Goal: Information Seeking & Learning: Learn about a topic

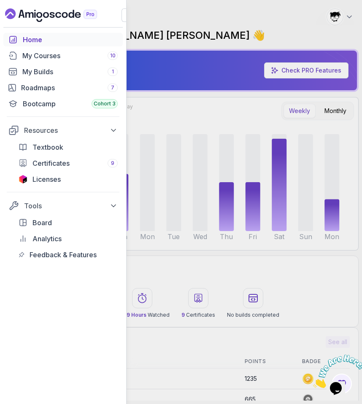
click at [313, 382] on icon "Close" at bounding box center [313, 385] width 0 height 7
click at [30, 68] on div "My Builds 1" at bounding box center [69, 72] width 95 height 10
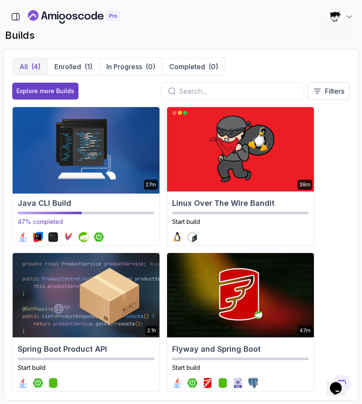
click at [62, 137] on img at bounding box center [86, 149] width 154 height 89
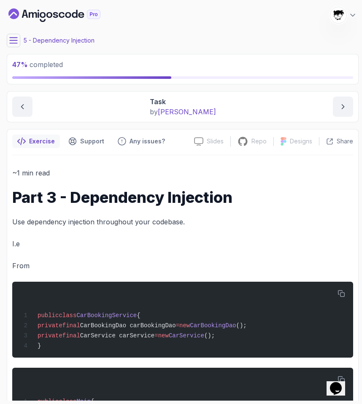
click at [7, 36] on button at bounding box center [14, 41] width 14 height 14
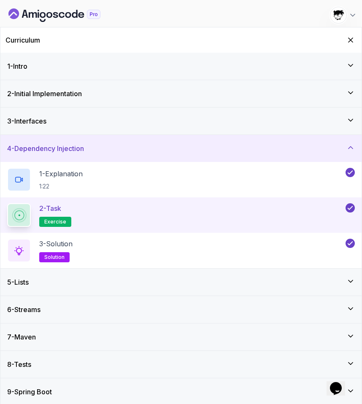
scroll to position [2, 0]
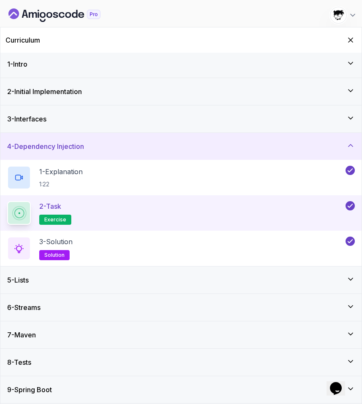
click at [81, 285] on div "5 - Lists" at bounding box center [181, 280] width 348 height 10
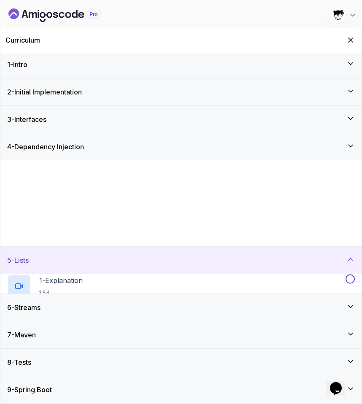
scroll to position [0, 0]
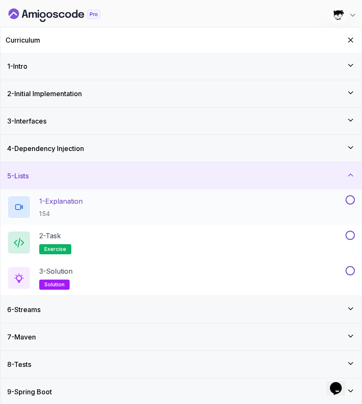
click at [59, 215] on p "1:54" at bounding box center [60, 214] width 43 height 8
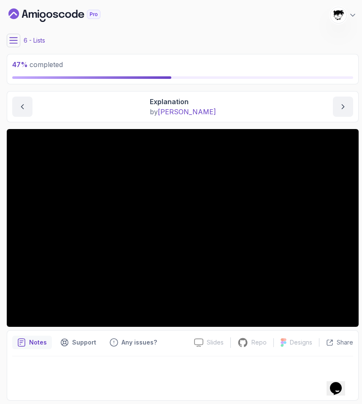
drag, startPoint x: 362, startPoint y: 355, endPoint x: 362, endPoint y: 389, distance: 34.6
click at [362, 369] on section "47 % completed 1 - Intro 2 - Initial Implementation 3 - Interfaces 4 - Dependen…" at bounding box center [181, 202] width 362 height 404
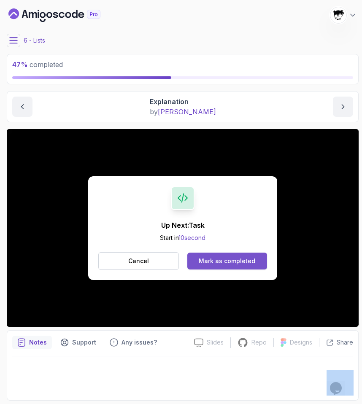
click at [216, 256] on button "Mark as completed" at bounding box center [227, 261] width 80 height 17
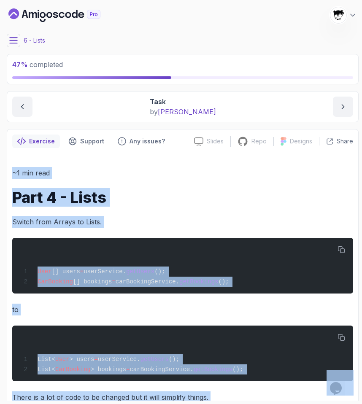
click at [109, 260] on div "User [] users = userService. getUsers (); CarBooking [] bookings = carBookingSe…" at bounding box center [182, 266] width 327 height 46
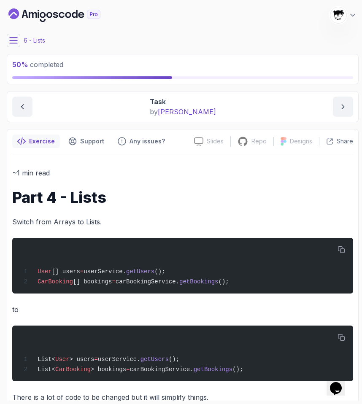
scroll to position [22, 0]
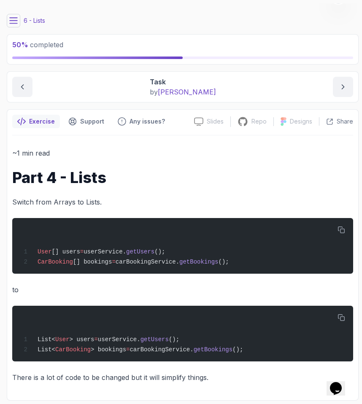
click at [10, 27] on main "My Builds Java CLI Build 828 Points [PERSON_NAME] [PERSON_NAME] Student 6 - Lis…" at bounding box center [183, 201] width 352 height 397
click at [10, 14] on button at bounding box center [14, 21] width 14 height 14
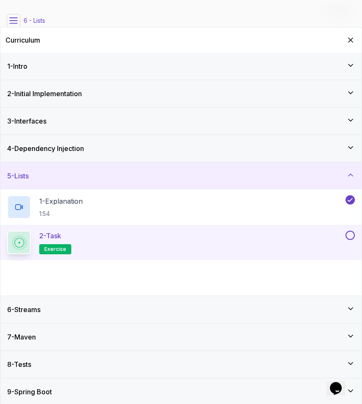
scroll to position [2, 0]
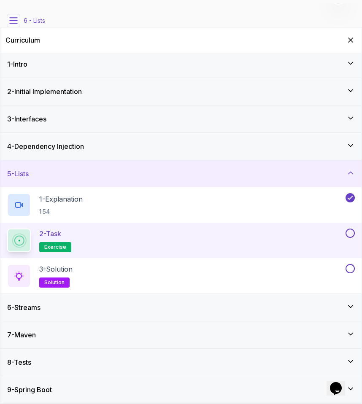
click at [348, 232] on button at bounding box center [350, 233] width 9 height 9
click at [306, 273] on div "3 - Solution solution" at bounding box center [175, 276] width 337 height 24
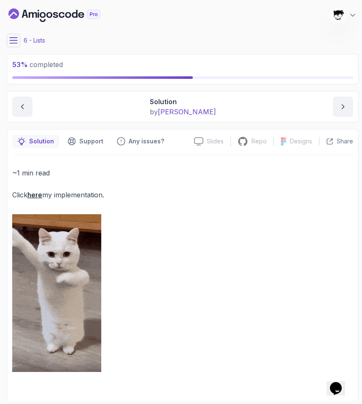
click at [8, 40] on button at bounding box center [14, 41] width 14 height 14
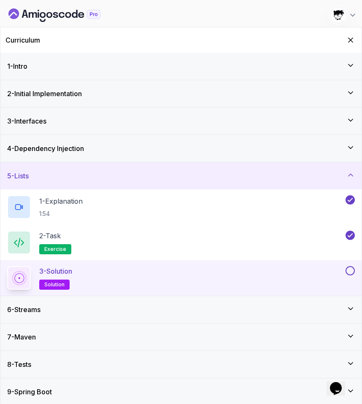
click at [349, 270] on button at bounding box center [350, 270] width 9 height 9
click at [350, 40] on icon "Hide Curriculum for mobile" at bounding box center [350, 40] width 5 height 5
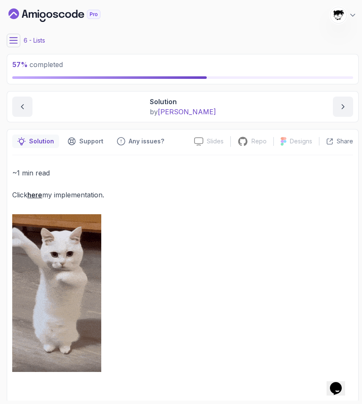
click at [78, 14] on icon "Dashboard" at bounding box center [81, 15] width 6 height 6
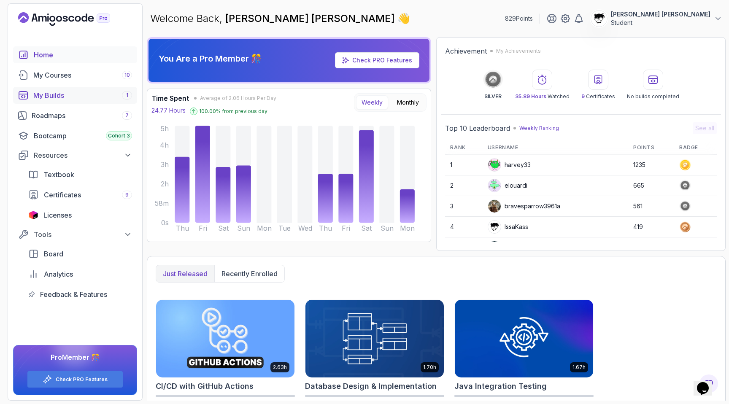
click at [62, 103] on link "My Builds 1" at bounding box center [75, 95] width 124 height 17
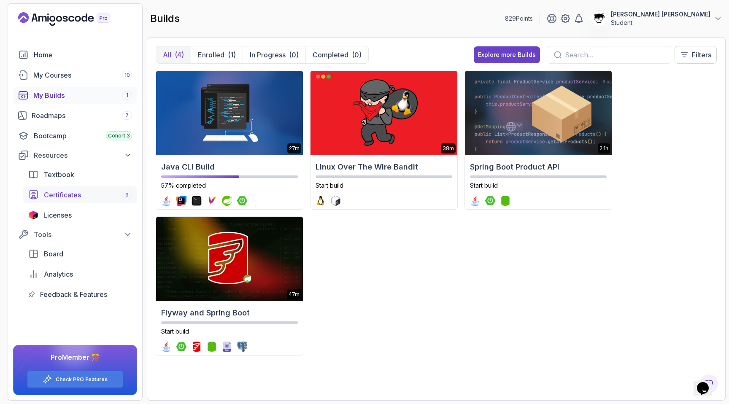
click at [94, 199] on div "Certificates 9" at bounding box center [88, 195] width 88 height 10
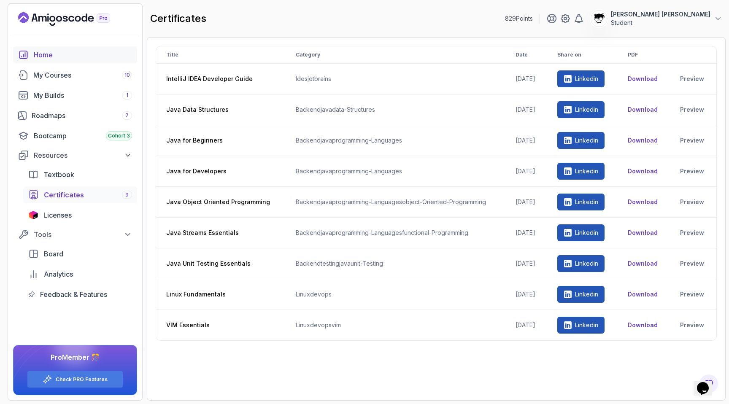
click at [60, 53] on div "Home" at bounding box center [83, 55] width 98 height 10
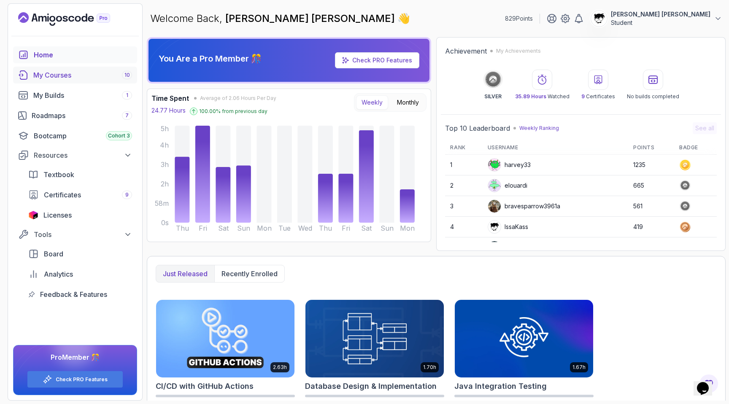
click at [67, 80] on div "My Courses 10" at bounding box center [82, 75] width 99 height 10
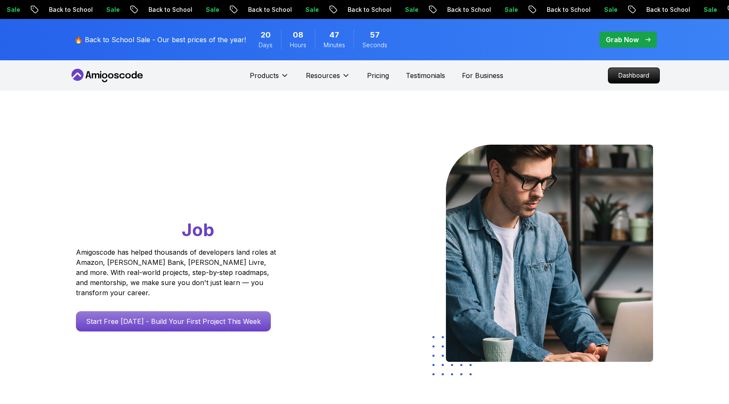
click at [622, 71] on p "Dashboard" at bounding box center [633, 75] width 51 height 15
click at [293, 97] on div "Go From Learning to Hired: Master Java, Spring Boot & Cloud Skills That Get You…" at bounding box center [364, 298] width 591 height 415
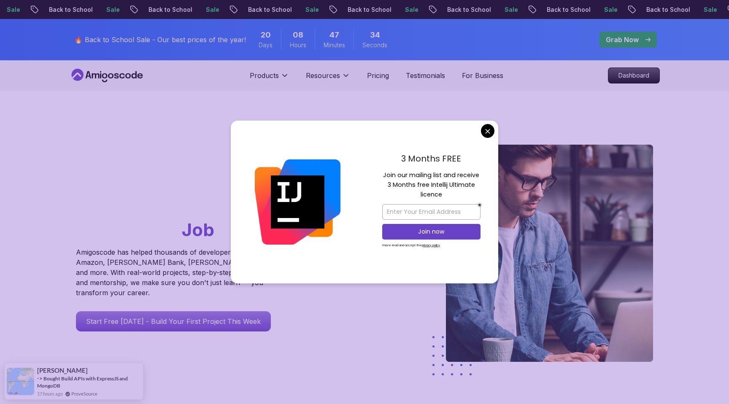
click at [197, 106] on div "Go From Learning to Hired: Master Java, Spring Boot & Cloud Skills That Get You…" at bounding box center [364, 298] width 591 height 415
click at [212, 115] on div "Go From Learning to Hired: Master Java, Spring Boot & Cloud Skills That Get You…" at bounding box center [364, 298] width 591 height 415
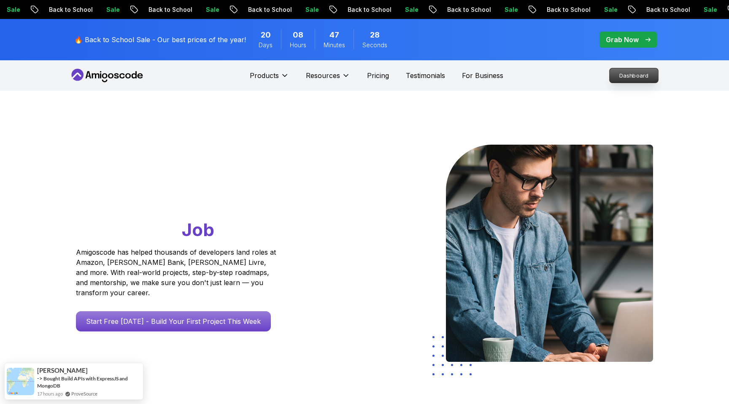
click at [625, 75] on p "Dashboard" at bounding box center [634, 75] width 49 height 14
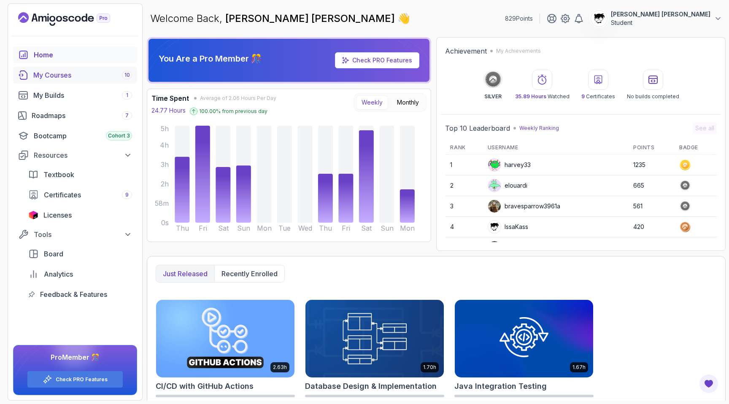
click at [59, 76] on div "My Courses 10" at bounding box center [82, 75] width 99 height 10
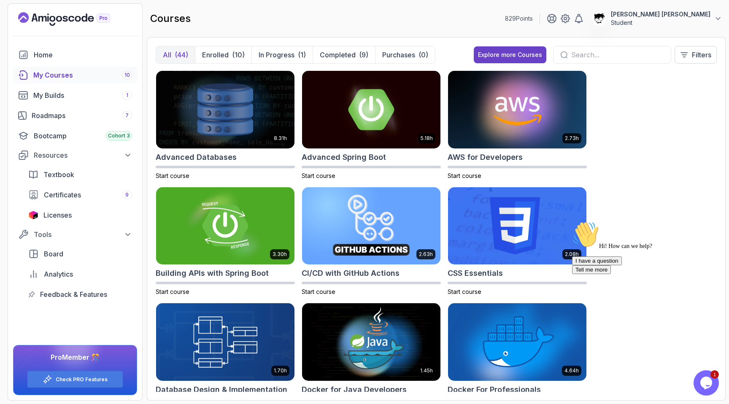
click at [572, 221] on icon "Chat attention grabber" at bounding box center [572, 221] width 0 height 0
click at [705, 380] on img at bounding box center [706, 371] width 52 height 33
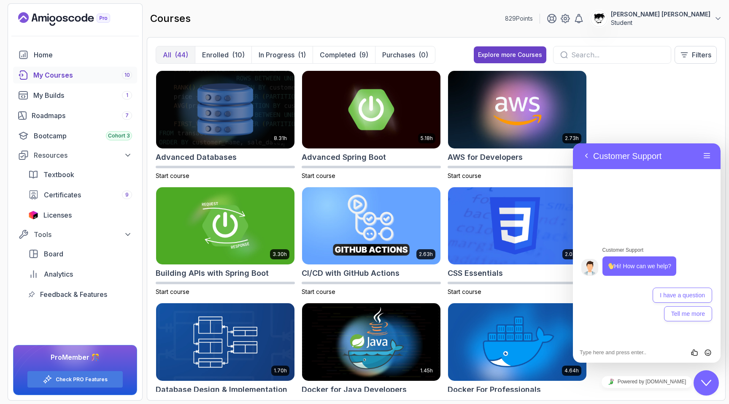
click at [705, 380] on icon "Close Chat This icon closes the chat window." at bounding box center [706, 383] width 10 height 10
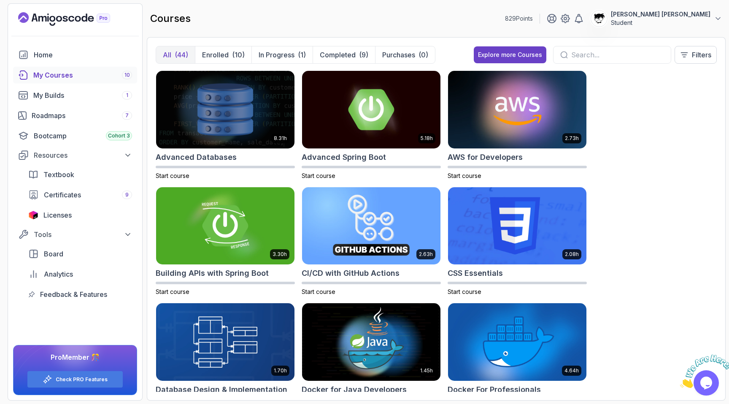
click at [680, 382] on icon "Close" at bounding box center [680, 385] width 0 height 7
click at [73, 121] on link "Roadmaps 7" at bounding box center [75, 115] width 124 height 17
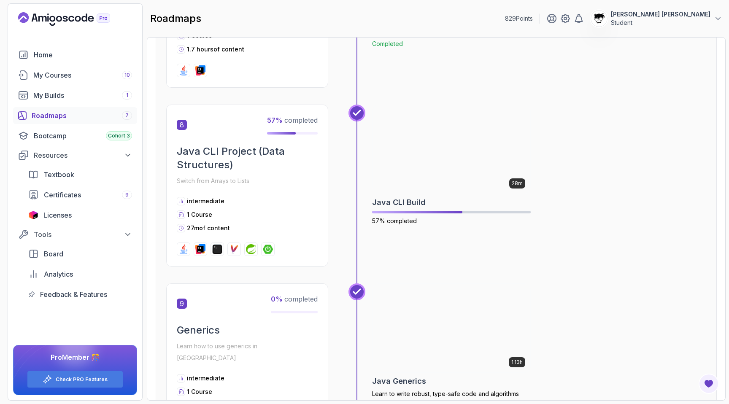
scroll to position [1405, 0]
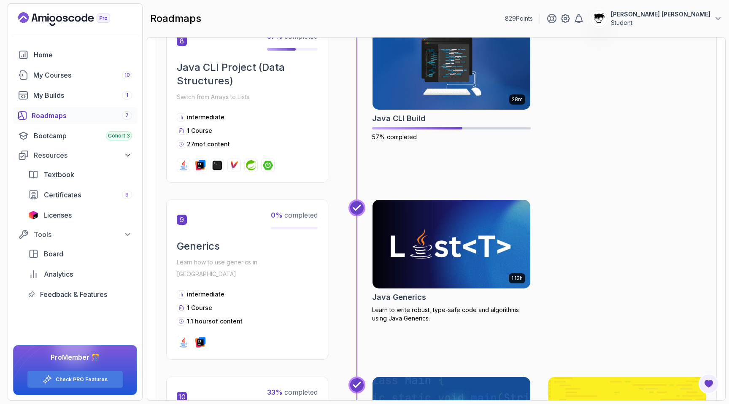
click at [410, 219] on img at bounding box center [452, 244] width 166 height 93
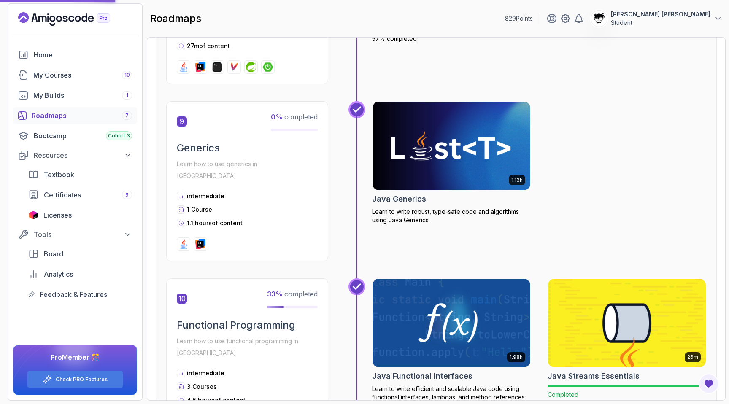
scroll to position [1511, 0]
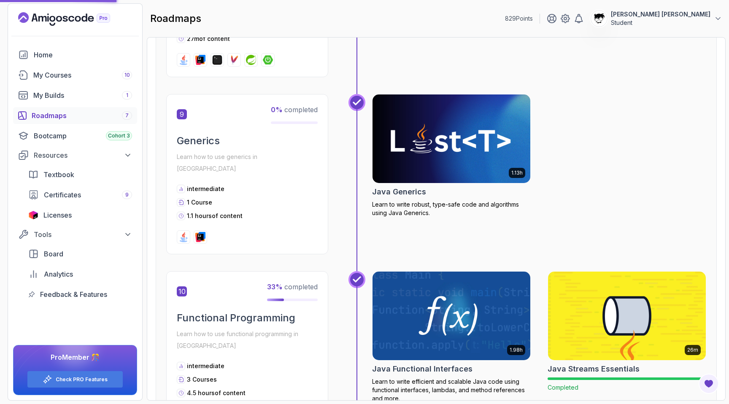
click at [430, 125] on img at bounding box center [452, 138] width 166 height 93
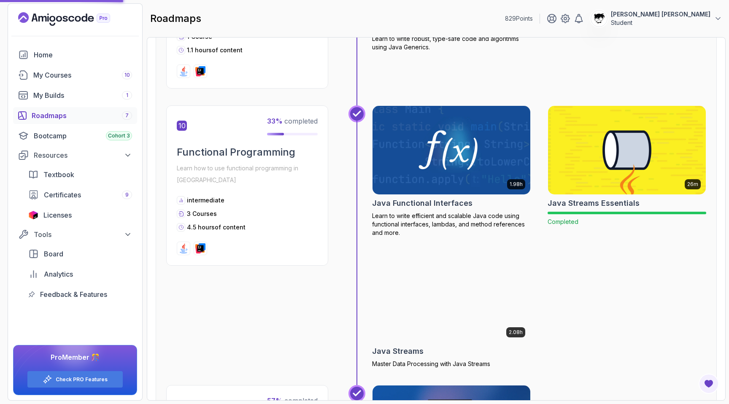
scroll to position [1734, 0]
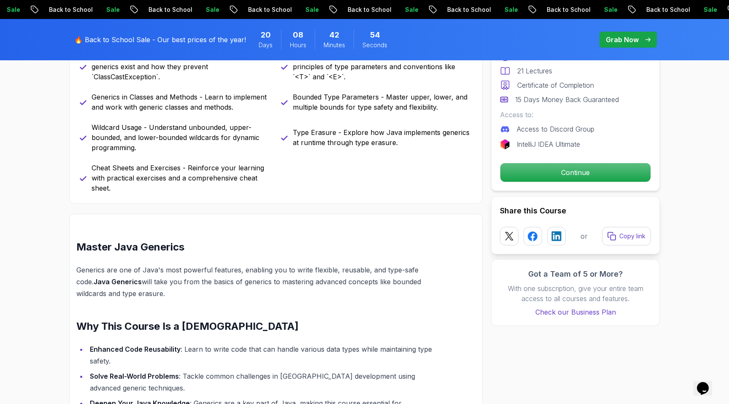
scroll to position [362, 0]
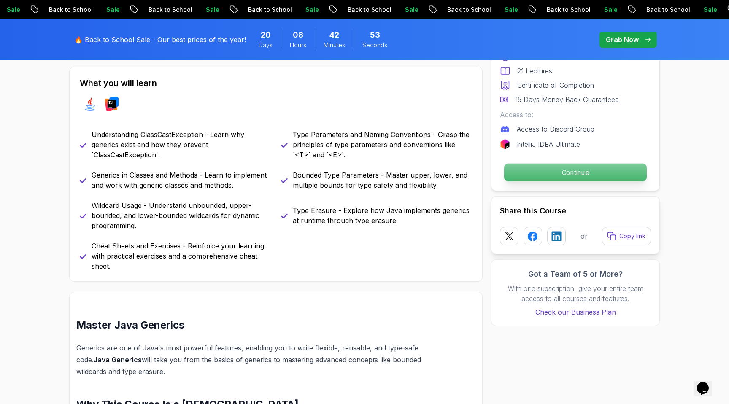
click at [543, 178] on p "Continue" at bounding box center [575, 173] width 143 height 18
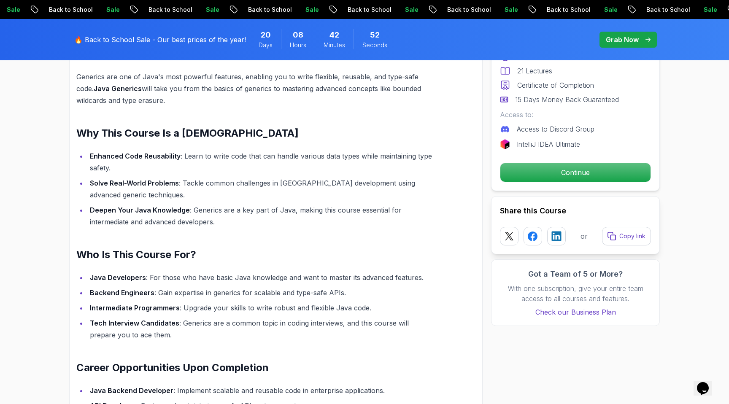
scroll to position [826, 0]
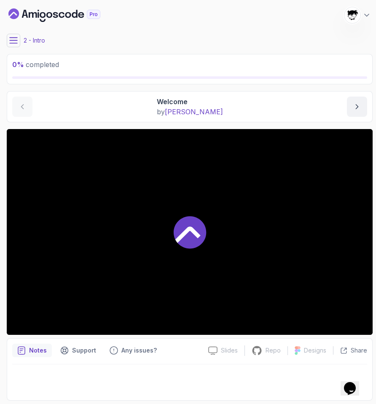
click at [16, 45] on button at bounding box center [14, 41] width 14 height 14
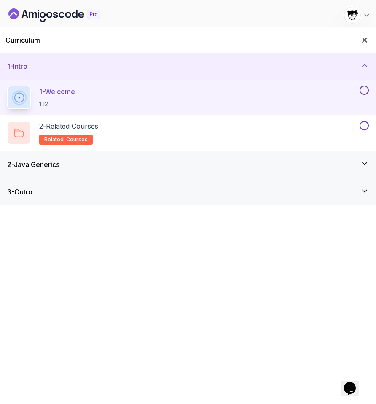
click at [37, 173] on div "2 - Java Generics" at bounding box center [187, 164] width 375 height 27
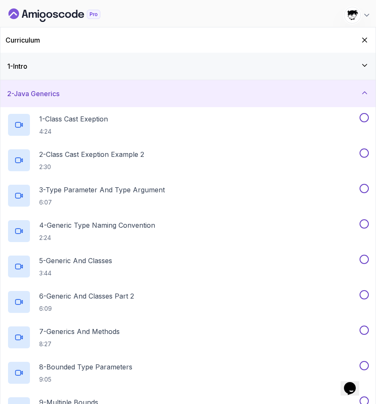
click at [148, 65] on div "1 - Intro" at bounding box center [188, 66] width 362 height 10
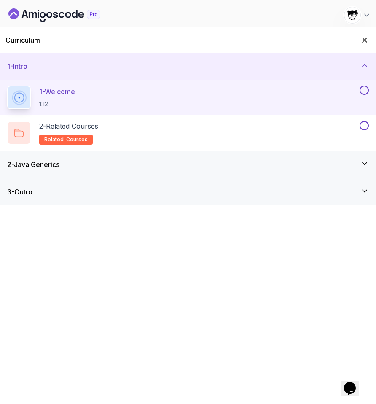
click at [140, 167] on div "2 - Java Generics" at bounding box center [188, 164] width 362 height 10
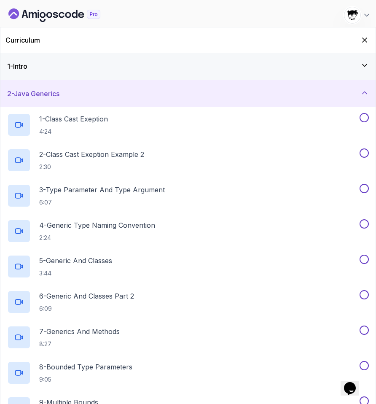
click at [107, 68] on div "1 - Intro" at bounding box center [188, 66] width 362 height 10
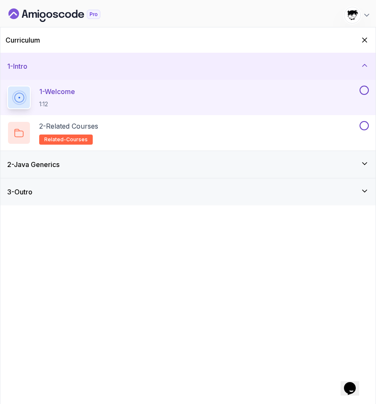
click at [84, 183] on div "3 - Outro" at bounding box center [187, 191] width 375 height 27
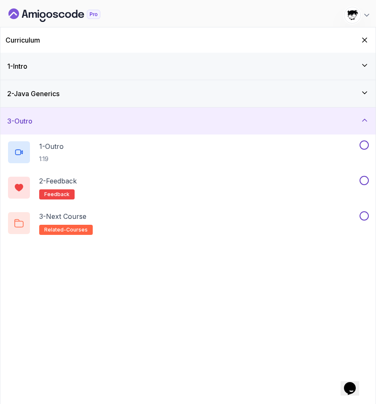
click at [74, 71] on div "1 - Intro" at bounding box center [187, 66] width 375 height 27
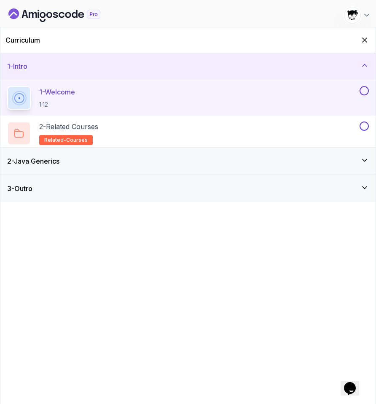
click at [74, 71] on div "1 - Intro" at bounding box center [187, 66] width 375 height 27
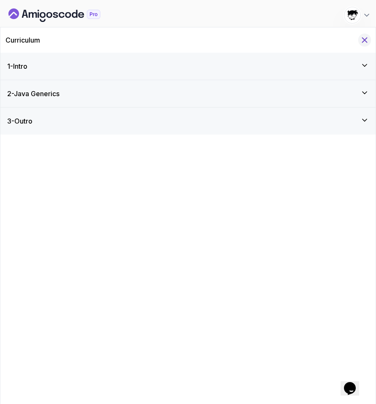
click at [366, 38] on icon "Hide Curriculum for mobile" at bounding box center [365, 40] width 5 height 5
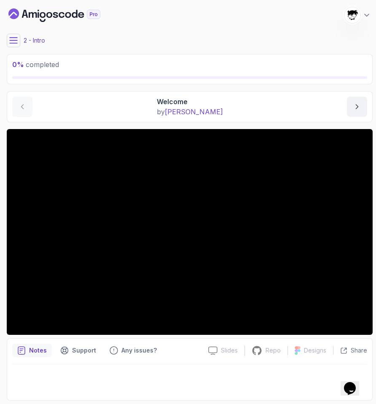
click at [16, 49] on main "My Courses Java Generics 829 Points Abdallah Issa Al-Kass Student 2 - Intro 0 %…" at bounding box center [190, 201] width 366 height 397
click at [11, 38] on icon at bounding box center [14, 40] width 8 height 5
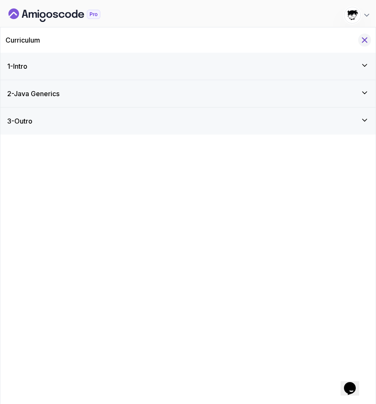
click at [367, 44] on button "Hide Curriculum for mobile" at bounding box center [365, 40] width 13 height 13
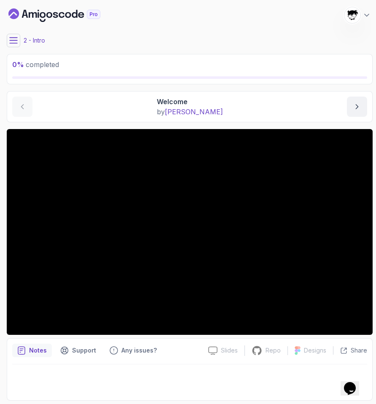
click at [17, 46] on button at bounding box center [14, 41] width 14 height 14
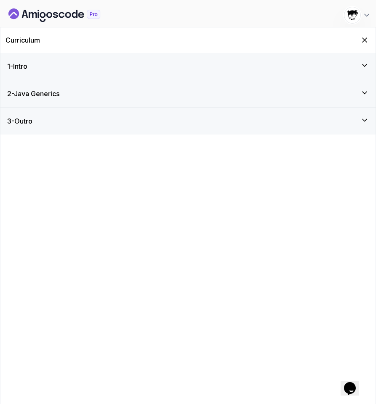
click at [172, 72] on div "1 - Intro" at bounding box center [187, 66] width 375 height 27
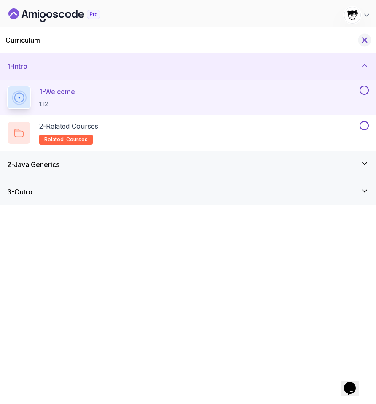
click at [365, 37] on icon "Hide Curriculum for mobile" at bounding box center [364, 39] width 9 height 9
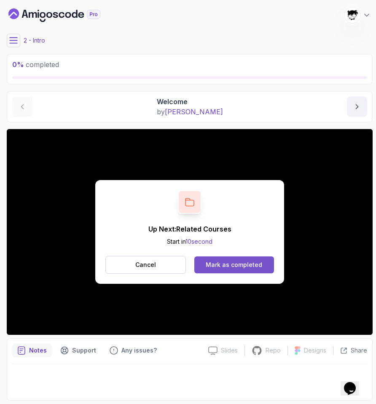
click at [250, 266] on div "Mark as completed" at bounding box center [234, 265] width 57 height 8
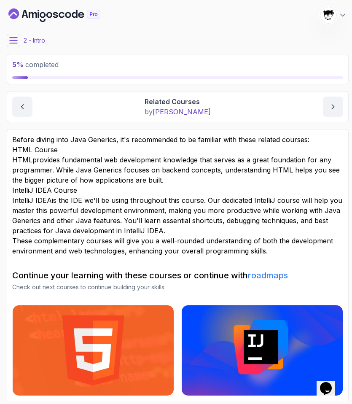
scroll to position [18, 0]
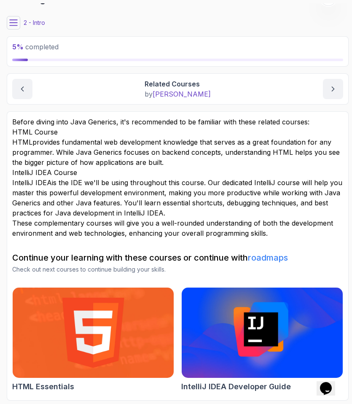
click at [143, 127] on h2 "HTML Course" at bounding box center [177, 132] width 331 height 10
click at [153, 120] on p "Before diving into Java Generics, it's recommended to be familiar with these re…" at bounding box center [177, 122] width 331 height 10
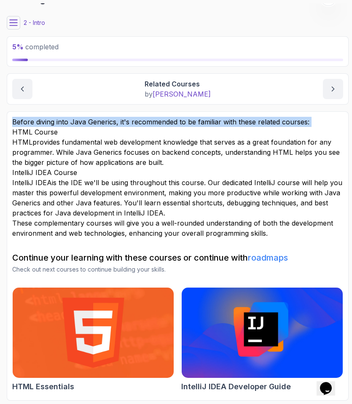
click at [153, 120] on p "Before diving into Java Generics, it's recommended to be familiar with these re…" at bounding box center [177, 122] width 331 height 10
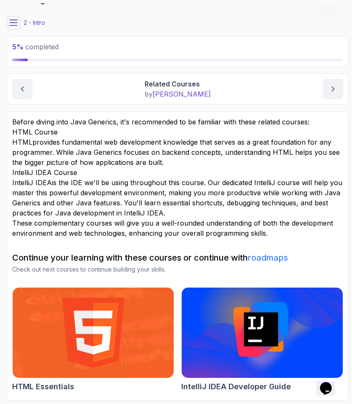
click at [146, 155] on p "HTML provides fundamental web development knowledge that serves as a great foun…" at bounding box center [177, 152] width 331 height 30
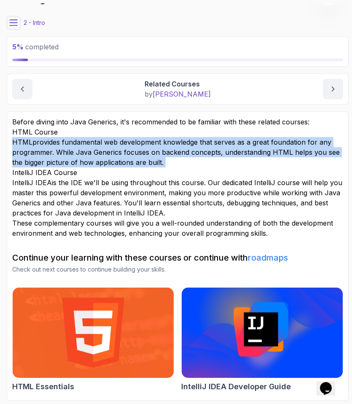
click at [146, 155] on p "HTML provides fundamental web development knowledge that serves as a great foun…" at bounding box center [177, 152] width 331 height 30
click at [150, 162] on p "HTML provides fundamental web development knowledge that serves as a great foun…" at bounding box center [177, 152] width 331 height 30
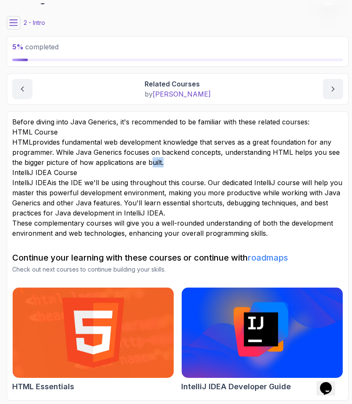
click at [150, 162] on p "HTML provides fundamental web development knowledge that serves as a great foun…" at bounding box center [177, 152] width 331 height 30
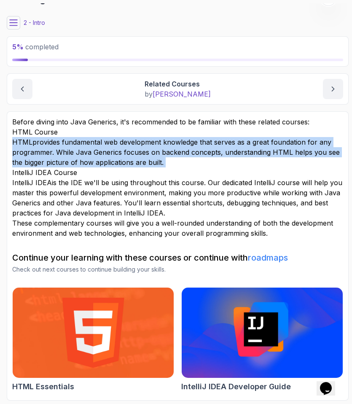
click at [150, 162] on p "HTML provides fundamental web development knowledge that serves as a great foun…" at bounding box center [177, 152] width 331 height 30
click at [153, 167] on p "HTML provides fundamental web development knowledge that serves as a great foun…" at bounding box center [177, 152] width 331 height 30
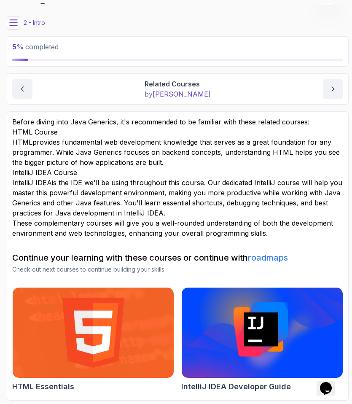
click at [90, 193] on p "IntelliJ IDEA is the IDE we'll be using throughout this course. Our dedicated I…" at bounding box center [177, 198] width 331 height 41
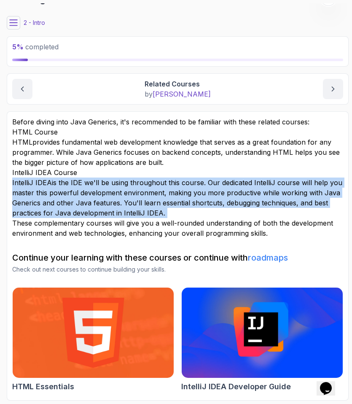
click at [90, 193] on p "IntelliJ IDEA is the IDE we'll be using throughout this course. Our dedicated I…" at bounding box center [177, 198] width 331 height 41
click at [99, 198] on p "IntelliJ IDEA is the IDE we'll be using throughout this course. Our dedicated I…" at bounding box center [177, 198] width 331 height 41
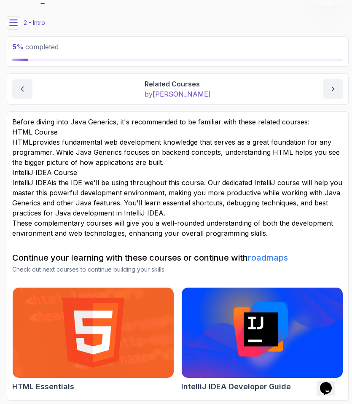
click at [121, 192] on p "IntelliJ IDEA is the IDE we'll be using throughout this course. Our dedicated I…" at bounding box center [177, 198] width 331 height 41
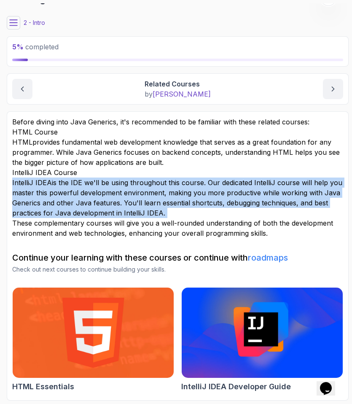
click at [121, 192] on p "IntelliJ IDEA is the IDE we'll be using throughout this course. Our dedicated I…" at bounding box center [177, 198] width 331 height 41
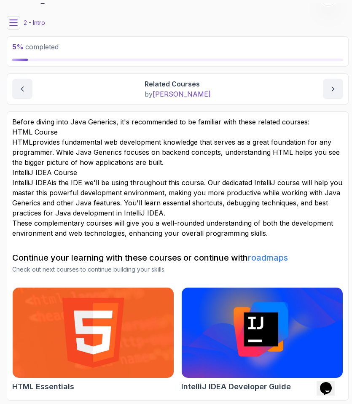
click at [132, 191] on p "IntelliJ IDEA is the IDE we'll be using throughout this course. Our dedicated I…" at bounding box center [177, 198] width 331 height 41
click at [70, 227] on p "These complementary courses will give you a well-rounded understanding of both …" at bounding box center [177, 228] width 331 height 20
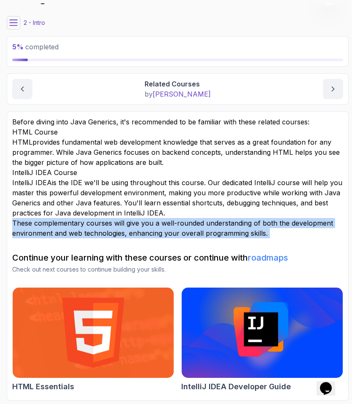
click at [70, 227] on p "These complementary courses will give you a well-rounded understanding of both …" at bounding box center [177, 228] width 331 height 20
click at [69, 227] on p "These complementary courses will give you a well-rounded understanding of both …" at bounding box center [177, 228] width 331 height 20
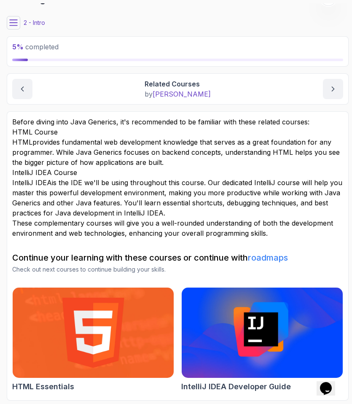
click at [14, 23] on icon at bounding box center [13, 23] width 8 height 8
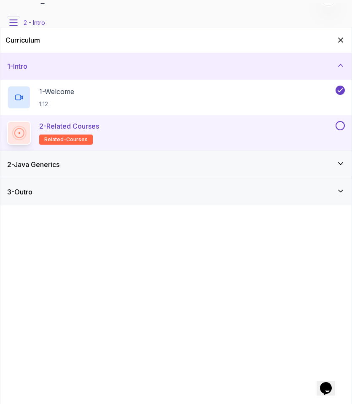
click at [342, 125] on button at bounding box center [340, 125] width 9 height 9
click at [340, 127] on button at bounding box center [340, 125] width 9 height 9
click at [298, 159] on div "2 - Java Generics" at bounding box center [176, 164] width 338 height 10
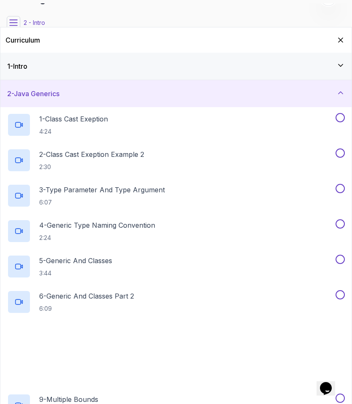
click at [292, 67] on div "1 - Intro" at bounding box center [176, 66] width 338 height 10
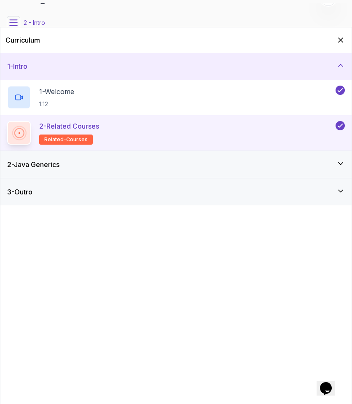
click at [310, 165] on div "2 - Java Generics" at bounding box center [176, 164] width 338 height 10
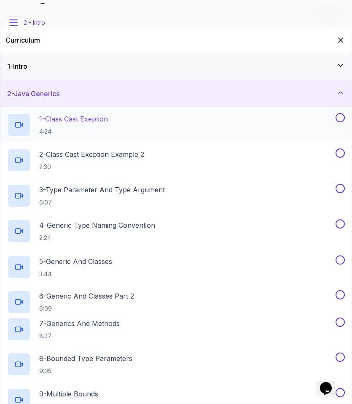
click at [144, 116] on div "1 - Class Cast Exeption 4:24" at bounding box center [170, 125] width 327 height 24
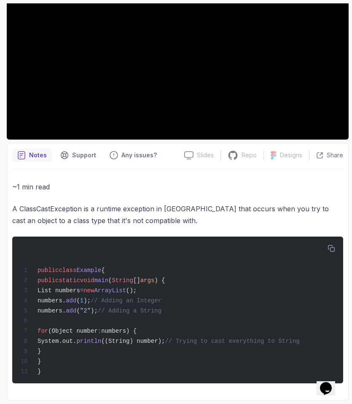
scroll to position [135, 0]
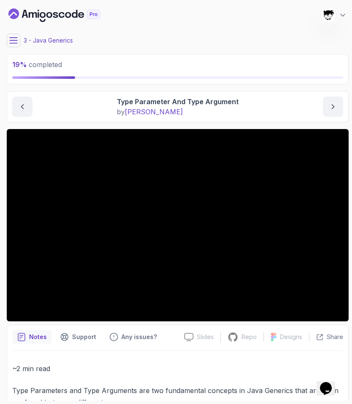
click at [16, 47] on main "My Courses Java Generics 829 Points Abdallah Issa Al-Kass Student 3 - Java Gene…" at bounding box center [178, 201] width 342 height 397
click at [9, 41] on icon at bounding box center [13, 40] width 8 height 8
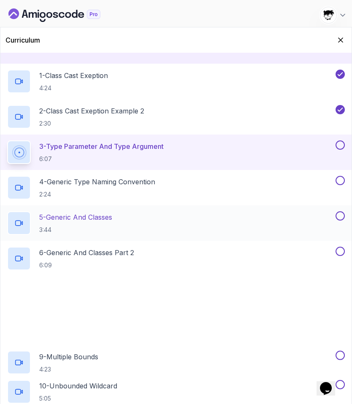
scroll to position [49, 0]
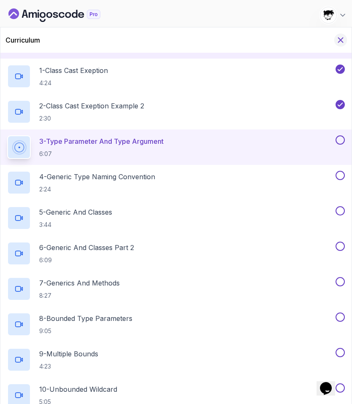
click at [343, 43] on icon "Hide Curriculum for mobile" at bounding box center [340, 39] width 9 height 9
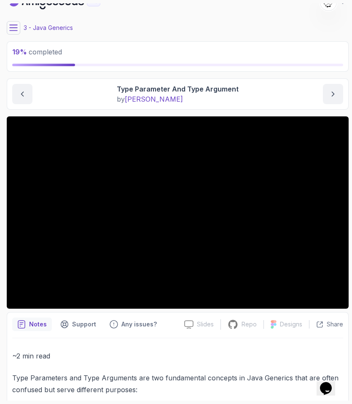
scroll to position [0, 0]
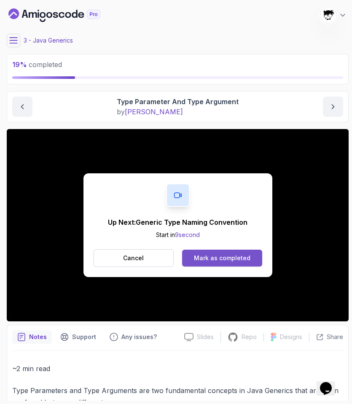
click at [198, 256] on div "Mark as completed" at bounding box center [222, 258] width 57 height 8
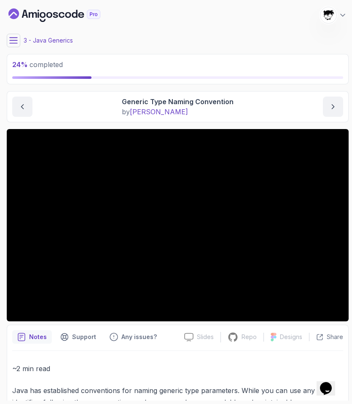
click at [16, 41] on icon at bounding box center [13, 40] width 8 height 8
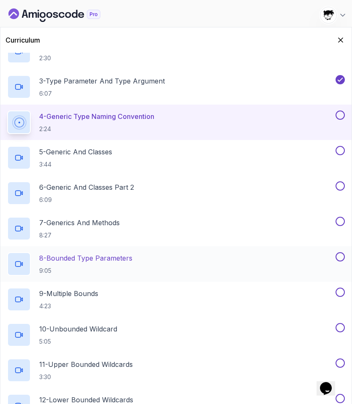
scroll to position [271, 0]
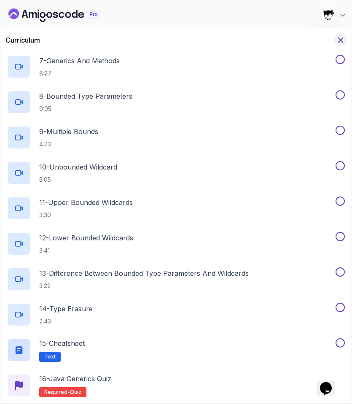
click at [338, 37] on icon "Hide Curriculum for mobile" at bounding box center [340, 39] width 9 height 9
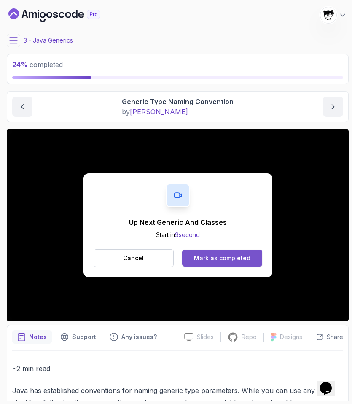
click at [222, 258] on div "Mark as completed" at bounding box center [222, 258] width 57 height 8
